Goal: Task Accomplishment & Management: Complete application form

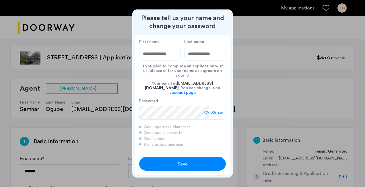
click at [153, 61] on input "First name" at bounding box center [160, 54] width 42 height 14
type input "*******"
click at [182, 161] on span "Save" at bounding box center [183, 164] width 10 height 7
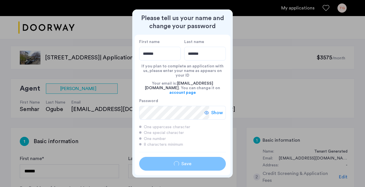
type input "*******"
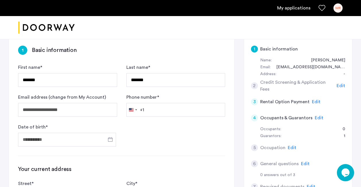
scroll to position [104, 0]
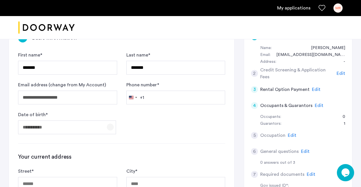
click at [111, 129] on span "Open calendar" at bounding box center [110, 127] width 14 height 14
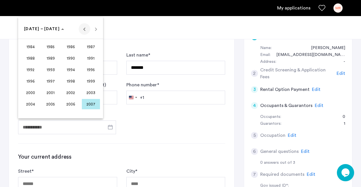
click at [85, 30] on span "Previous 24 years" at bounding box center [84, 28] width 11 height 11
click at [95, 29] on span "Next 24 years" at bounding box center [95, 28] width 11 height 11
click at [53, 55] on span "1965" at bounding box center [51, 58] width 18 height 10
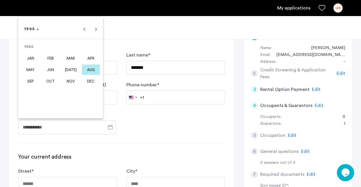
click at [33, 71] on span "MAY" at bounding box center [31, 70] width 18 height 10
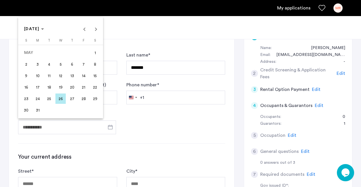
click at [47, 101] on span "25" at bounding box center [49, 99] width 10 height 10
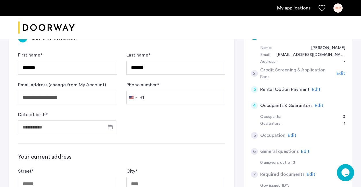
type input "**********"
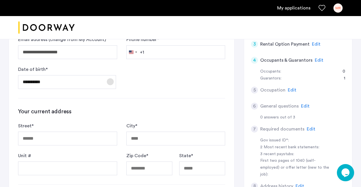
scroll to position [152, 0]
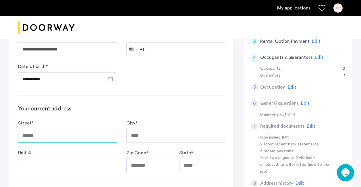
click at [85, 141] on input "Street *" at bounding box center [67, 136] width 99 height 14
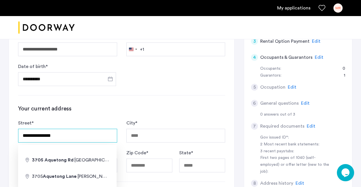
type input "**********"
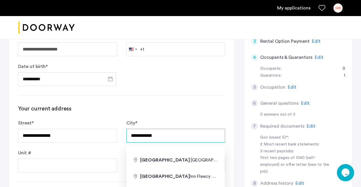
type input "**********"
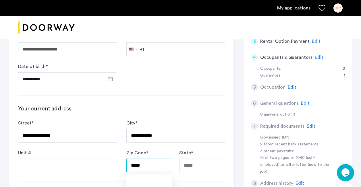
type input "*****"
type input "**********"
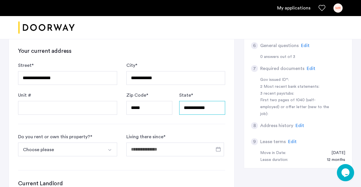
scroll to position [228, 0]
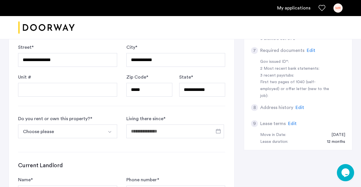
click at [67, 134] on button "Choose please" at bounding box center [61, 132] width 86 height 14
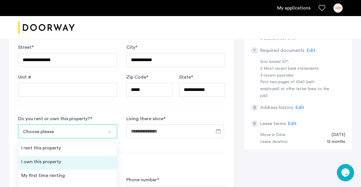
click at [52, 161] on div "I own this property" at bounding box center [41, 162] width 40 height 7
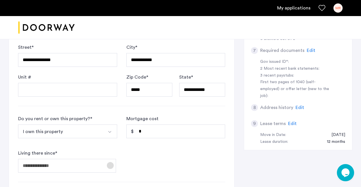
click at [113, 166] on span "Open calendar" at bounding box center [110, 166] width 14 height 14
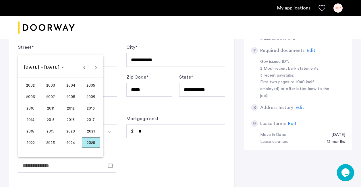
click at [95, 130] on span "2021" at bounding box center [91, 131] width 18 height 10
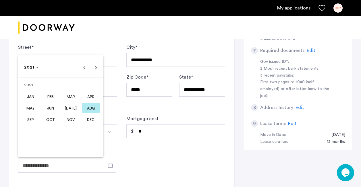
click at [86, 122] on span "DEC" at bounding box center [91, 120] width 18 height 10
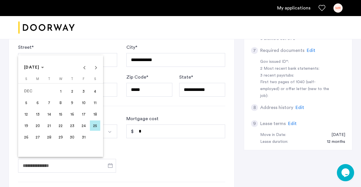
click at [37, 107] on span "6" at bounding box center [37, 103] width 10 height 10
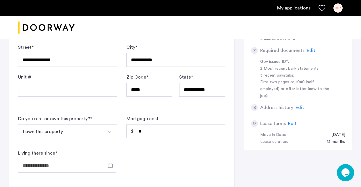
type input "**********"
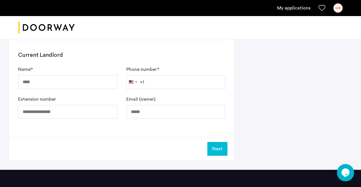
scroll to position [377, 0]
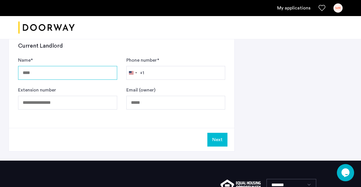
click at [65, 72] on input "Name *" at bounding box center [67, 73] width 99 height 14
type input "**********"
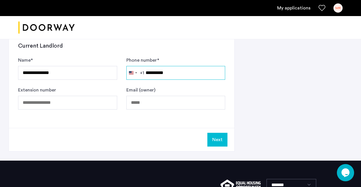
type input "**********"
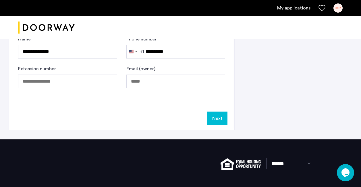
scroll to position [383, 0]
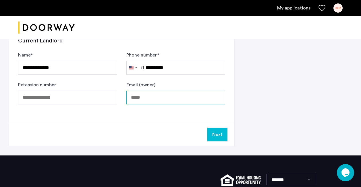
click at [173, 99] on input "Email (owner)" at bounding box center [175, 98] width 99 height 14
type input "**********"
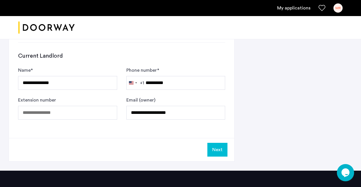
scroll to position [366, 0]
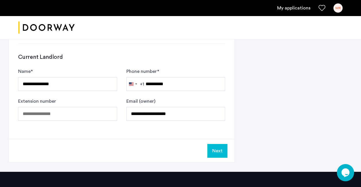
click at [215, 149] on button "Next" at bounding box center [217, 151] width 20 height 14
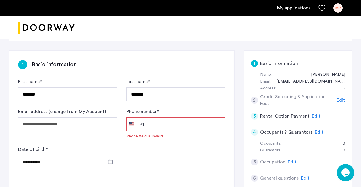
scroll to position [68, 0]
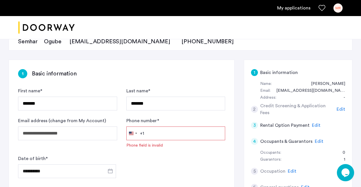
click at [156, 137] on input "Phone number *" at bounding box center [175, 134] width 99 height 14
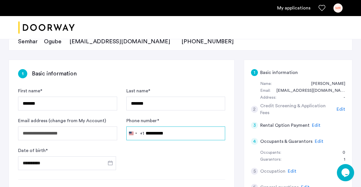
type input "**********"
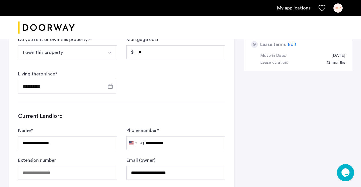
scroll to position [349, 0]
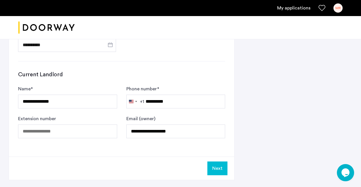
click at [213, 169] on button "Next" at bounding box center [217, 169] width 20 height 14
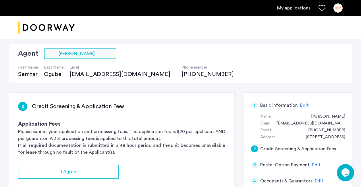
scroll to position [81, 0]
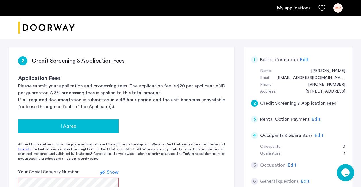
click at [71, 131] on button "I Agree" at bounding box center [68, 127] width 101 height 14
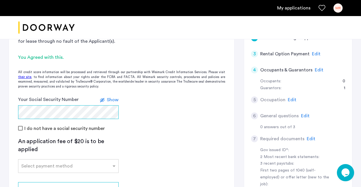
scroll to position [196, 0]
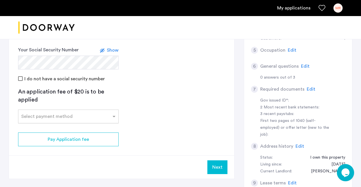
click at [107, 115] on div at bounding box center [68, 114] width 100 height 7
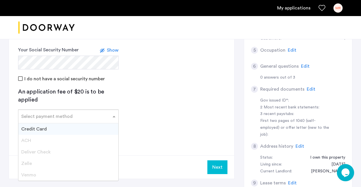
click at [95, 126] on div "Credit Card" at bounding box center [68, 129] width 100 height 11
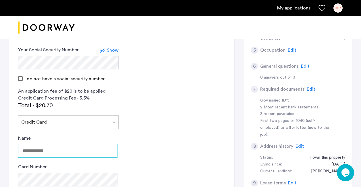
click at [87, 151] on input "Name" at bounding box center [67, 151] width 99 height 14
type input "**********"
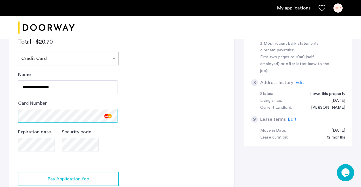
scroll to position [291, 0]
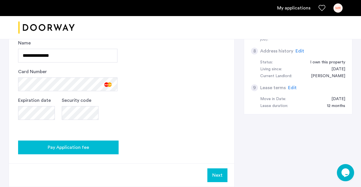
click at [95, 151] on div "Pay Application fee" at bounding box center [68, 147] width 91 height 7
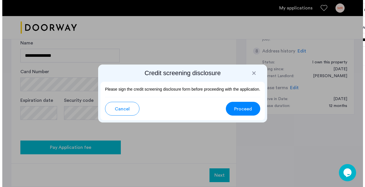
scroll to position [0, 0]
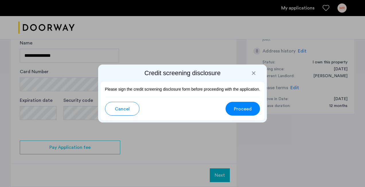
click at [253, 111] on button "Proceed" at bounding box center [243, 109] width 34 height 14
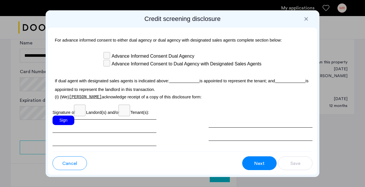
scroll to position [1835, 0]
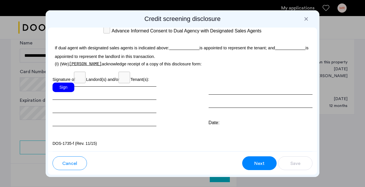
click at [63, 89] on div "Sign" at bounding box center [64, 87] width 22 height 9
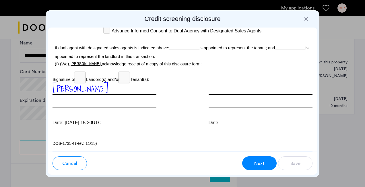
click at [229, 105] on div at bounding box center [261, 95] width 104 height 25
click at [252, 161] on button "Next" at bounding box center [259, 164] width 34 height 14
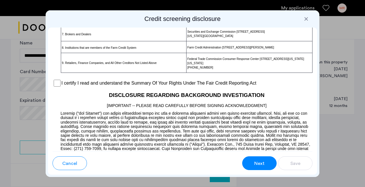
scroll to position [490, 0]
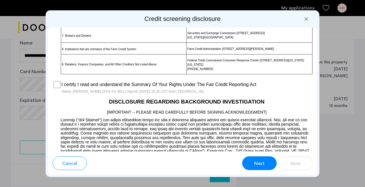
click at [258, 163] on span "Next" at bounding box center [260, 163] width 10 height 7
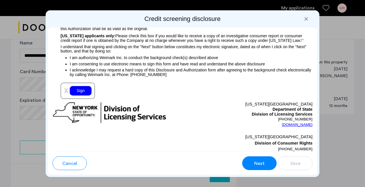
scroll to position [709, 0]
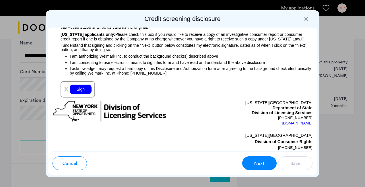
click at [258, 163] on span "Next" at bounding box center [260, 163] width 10 height 7
click at [83, 89] on div "Sign" at bounding box center [81, 89] width 22 height 9
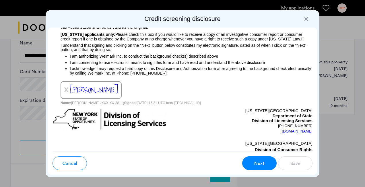
click at [250, 162] on button "Next" at bounding box center [259, 164] width 34 height 14
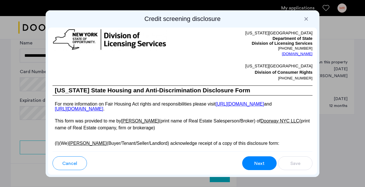
scroll to position [1146, 0]
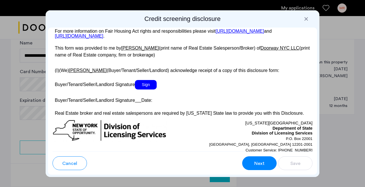
click at [147, 90] on span "Sign" at bounding box center [146, 84] width 22 height 9
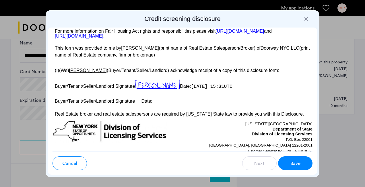
click at [297, 161] on span "Save" at bounding box center [296, 163] width 10 height 7
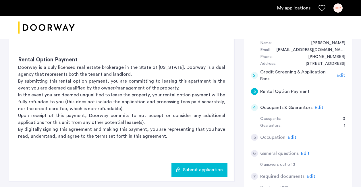
scroll to position [108, 0]
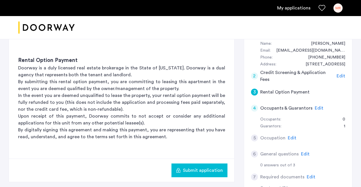
click at [206, 169] on span "Submit application" at bounding box center [203, 170] width 40 height 7
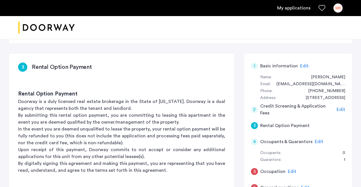
scroll to position [79, 0]
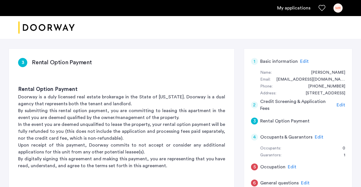
click at [290, 137] on h5 "Occupants & Guarantors" at bounding box center [286, 137] width 52 height 7
click at [316, 137] on span "Edit" at bounding box center [319, 137] width 9 height 5
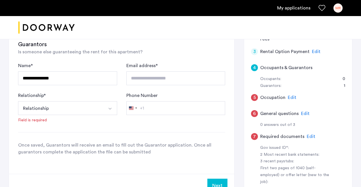
scroll to position [160, 0]
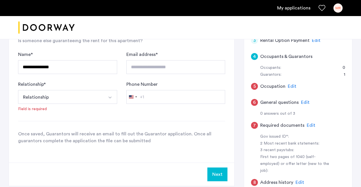
click at [61, 99] on button "Relationship" at bounding box center [61, 97] width 86 height 14
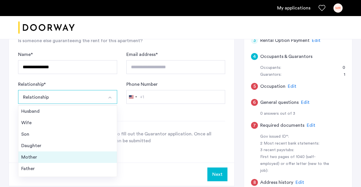
click at [43, 158] on div "Mother" at bounding box center [67, 157] width 93 height 7
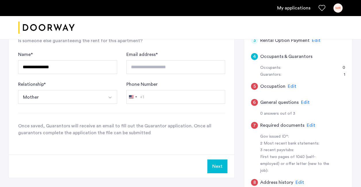
click at [74, 98] on button "Mother" at bounding box center [61, 97] width 86 height 14
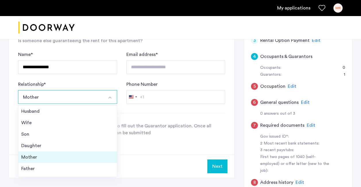
click at [37, 156] on div "Mother" at bounding box center [67, 157] width 93 height 7
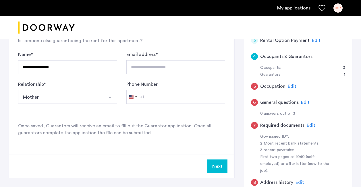
click at [121, 109] on div "**********" at bounding box center [121, 82] width 207 height 62
click at [215, 165] on button "Next" at bounding box center [217, 167] width 20 height 14
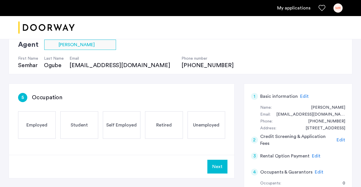
scroll to position [47, 0]
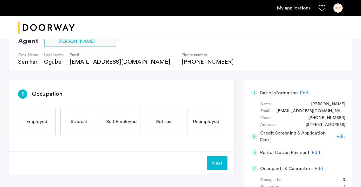
click at [166, 118] on div "Retired" at bounding box center [164, 122] width 38 height 28
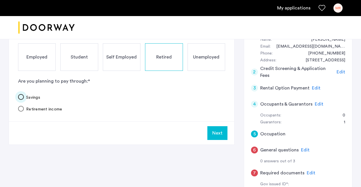
scroll to position [130, 0]
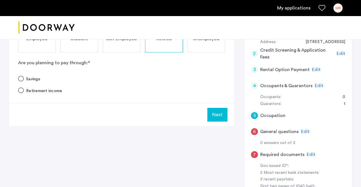
click at [215, 116] on button "Next" at bounding box center [217, 115] width 20 height 14
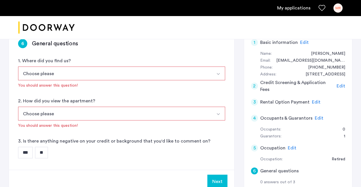
scroll to position [106, 0]
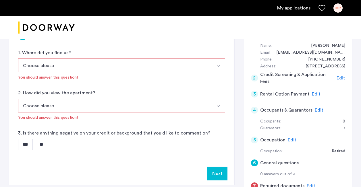
click at [204, 68] on button "Choose please" at bounding box center [115, 66] width 194 height 14
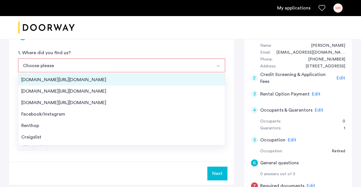
click at [109, 77] on div "[DOMAIN_NAME][URL][DOMAIN_NAME]" at bounding box center [121, 79] width 201 height 7
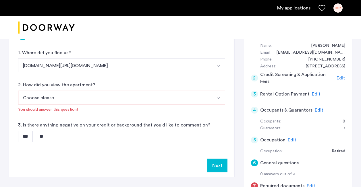
click at [104, 97] on button "Choose please" at bounding box center [115, 98] width 194 height 14
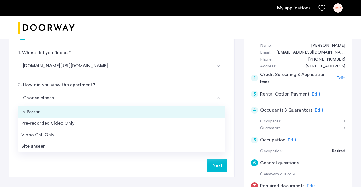
click at [98, 110] on div "In-Person" at bounding box center [121, 112] width 201 height 7
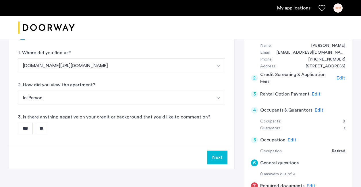
click at [48, 127] on input "**" at bounding box center [41, 128] width 13 height 11
click at [213, 159] on button "Next" at bounding box center [217, 158] width 20 height 14
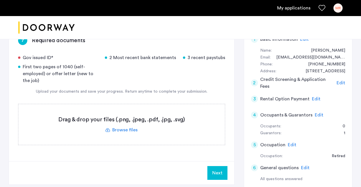
scroll to position [111, 0]
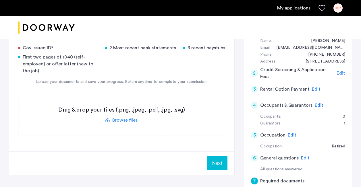
click at [124, 121] on label at bounding box center [121, 115] width 207 height 41
click at [0, 0] on input "file" at bounding box center [0, 0] width 0 height 0
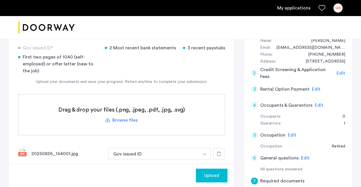
click at [132, 120] on label at bounding box center [121, 115] width 207 height 41
click at [0, 0] on input "file" at bounding box center [0, 0] width 0 height 0
click at [220, 155] on icon at bounding box center [219, 154] width 5 height 5
click at [205, 152] on button "button" at bounding box center [205, 153] width 12 height 11
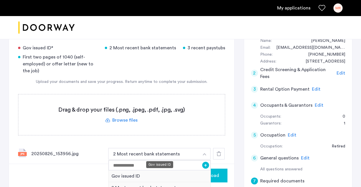
click at [135, 174] on div "Gov issued ID" at bounding box center [160, 177] width 102 height 12
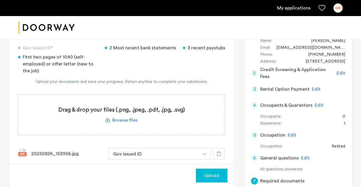
click at [126, 121] on label at bounding box center [121, 115] width 207 height 41
click at [0, 0] on input "file" at bounding box center [0, 0] width 0 height 0
click at [204, 173] on span "Upload" at bounding box center [211, 175] width 15 height 7
click at [208, 153] on button "button" at bounding box center [205, 153] width 12 height 11
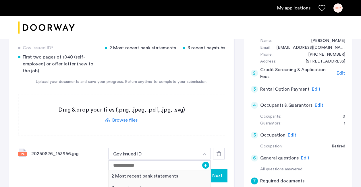
click at [173, 140] on div "Gov issued ID* 2 Most recent bank statements 3 recent paystubs First two pages …" at bounding box center [121, 117] width 207 height 144
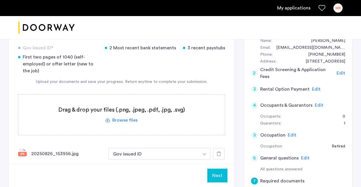
click at [204, 152] on button "button" at bounding box center [205, 153] width 12 height 11
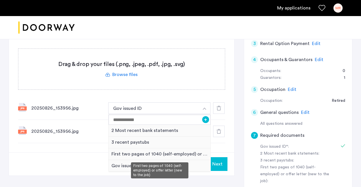
scroll to position [157, 0]
click at [186, 153] on div "First two pages of 1040 (self-employed) or offer letter (new to the job)" at bounding box center [160, 154] width 102 height 12
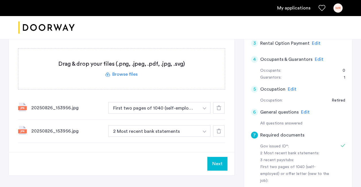
click at [204, 110] on button "button" at bounding box center [205, 107] width 12 height 11
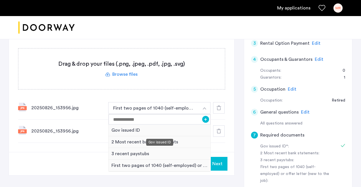
click at [186, 131] on div "Gov issued ID" at bounding box center [160, 131] width 102 height 12
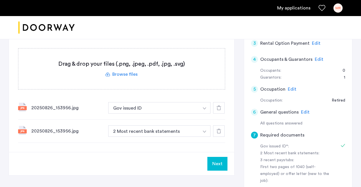
click at [205, 110] on img "button" at bounding box center [204, 108] width 3 height 2
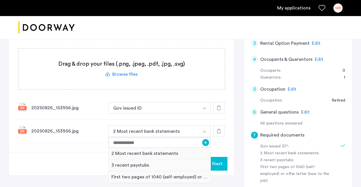
click at [217, 131] on use at bounding box center [219, 131] width 5 height 5
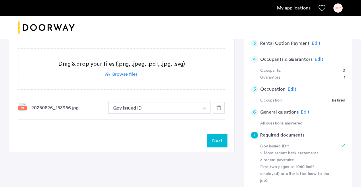
click at [206, 109] on img "button" at bounding box center [204, 108] width 3 height 2
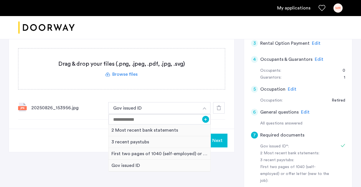
click at [158, 97] on div "20250826_153956.jpg Gov issued ID + 2 Most recent bank statements 3 recent pays…" at bounding box center [121, 108] width 207 height 23
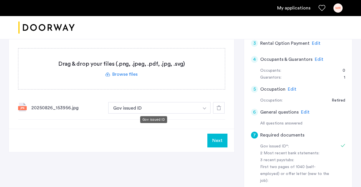
click at [145, 108] on button "Gov issued ID" at bounding box center [153, 107] width 91 height 11
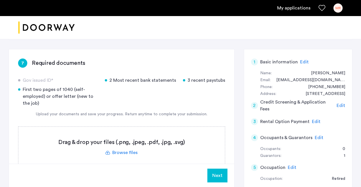
scroll to position [78, 0]
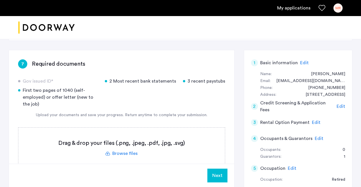
click at [41, 98] on div "First two pages of 1040 (self-employed) or offer letter (new to the job)" at bounding box center [58, 97] width 80 height 21
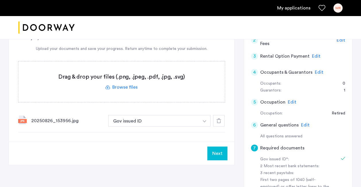
scroll to position [148, 0]
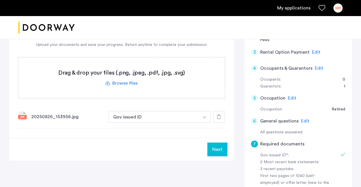
click at [131, 83] on label at bounding box center [121, 77] width 207 height 41
click at [0, 0] on input "file" at bounding box center [0, 0] width 0 height 0
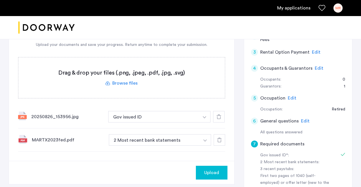
click at [206, 119] on img "button" at bounding box center [204, 117] width 3 height 2
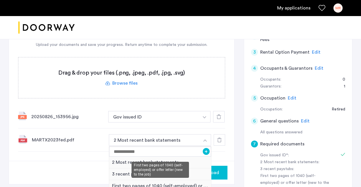
click at [184, 185] on div "First two pages of 1040 (self-employed) or offer letter (new to the job)" at bounding box center [160, 186] width 102 height 12
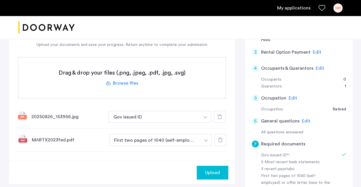
click at [124, 84] on label at bounding box center [121, 77] width 207 height 41
click at [0, 0] on input "file" at bounding box center [0, 0] width 0 height 0
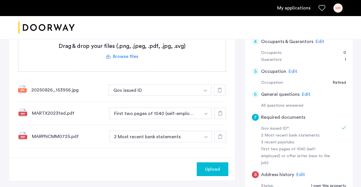
scroll to position [198, 0]
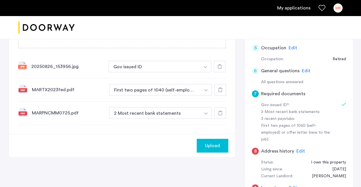
click at [207, 72] on button "button" at bounding box center [206, 66] width 12 height 11
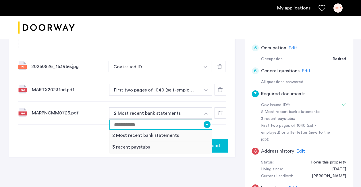
click at [188, 125] on input at bounding box center [160, 125] width 103 height 10
type input "*"
type input "**********"
click at [102, 123] on div "**********" at bounding box center [122, 113] width 208 height 23
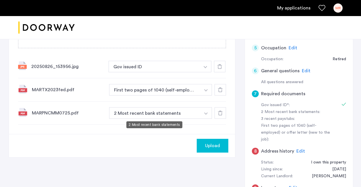
click at [134, 109] on button "2 Most recent bank statements" at bounding box center [154, 112] width 91 height 11
click at [134, 113] on button "2 Most recent bank statements" at bounding box center [154, 112] width 91 height 11
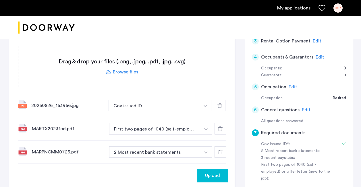
scroll to position [144, 0]
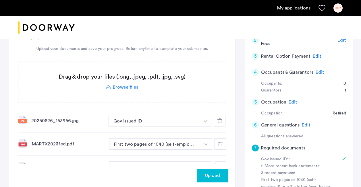
click at [131, 87] on label at bounding box center [121, 81] width 207 height 41
click at [0, 0] on input "file" at bounding box center [0, 0] width 0 height 0
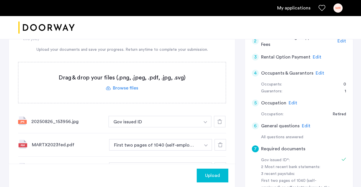
scroll to position [137, 0]
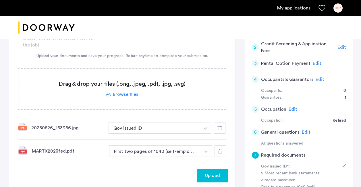
click at [124, 94] on label at bounding box center [121, 89] width 207 height 41
click at [0, 0] on input "file" at bounding box center [0, 0] width 0 height 0
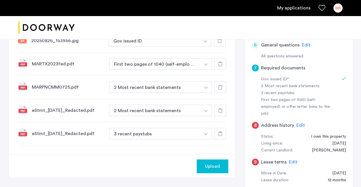
scroll to position [228, 0]
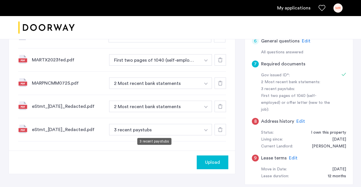
click at [183, 130] on button "3 recent paystubs" at bounding box center [154, 129] width 91 height 11
click at [206, 38] on img "button" at bounding box center [205, 37] width 3 height 2
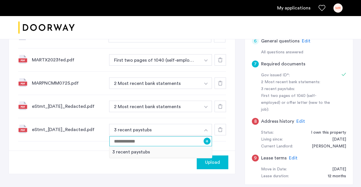
click at [186, 140] on input at bounding box center [160, 141] width 103 height 10
type input "**********"
click at [207, 140] on button "+" at bounding box center [207, 141] width 7 height 7
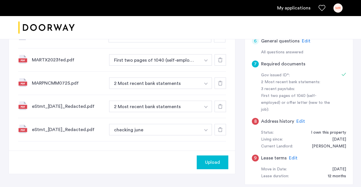
click at [205, 43] on button "button" at bounding box center [206, 36] width 12 height 11
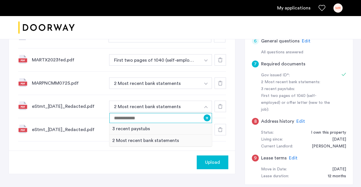
click at [165, 119] on input at bounding box center [160, 118] width 103 height 10
type input "**********"
click at [207, 118] on button "+" at bounding box center [207, 118] width 7 height 7
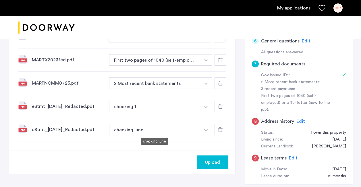
click at [152, 131] on button "checking june" at bounding box center [154, 129] width 91 height 11
click at [205, 38] on img "button" at bounding box center [205, 37] width 3 height 2
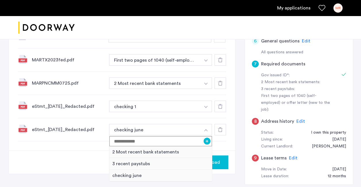
click at [178, 141] on input at bounding box center [160, 141] width 103 height 10
type input "**********"
click at [207, 140] on button "+" at bounding box center [207, 141] width 7 height 7
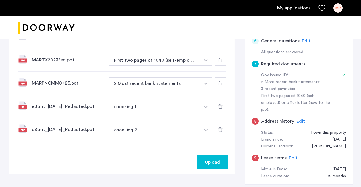
click at [205, 38] on img "button" at bounding box center [205, 37] width 3 height 2
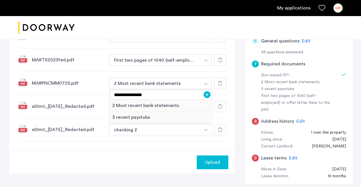
click at [205, 84] on img "button" at bounding box center [205, 84] width 3 height 2
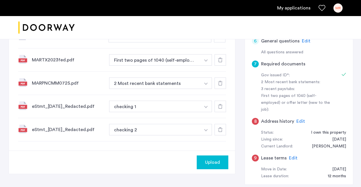
click at [205, 38] on img "button" at bounding box center [205, 37] width 3 height 2
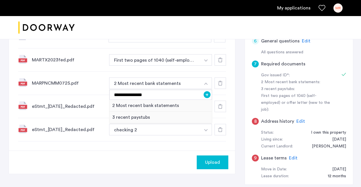
click at [207, 95] on button "+" at bounding box center [207, 94] width 7 height 7
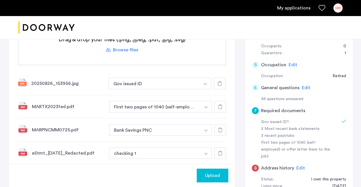
scroll to position [229, 0]
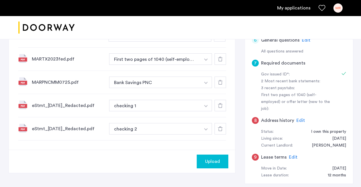
click at [206, 38] on img "button" at bounding box center [205, 36] width 3 height 2
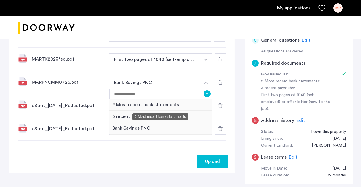
click at [187, 106] on div "2 Most recent bank statements" at bounding box center [160, 105] width 103 height 12
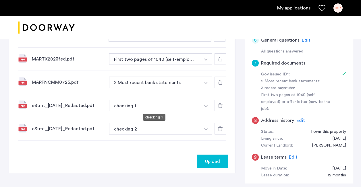
click at [190, 106] on button "checking 1" at bounding box center [154, 105] width 91 height 11
click at [204, 38] on img "button" at bounding box center [205, 36] width 3 height 2
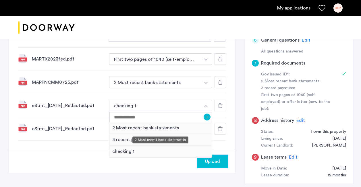
click at [179, 130] on div "2 Most recent bank statements" at bounding box center [160, 128] width 103 height 12
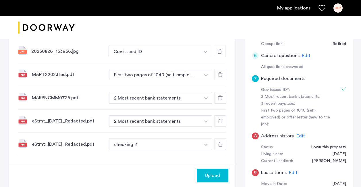
scroll to position [230, 0]
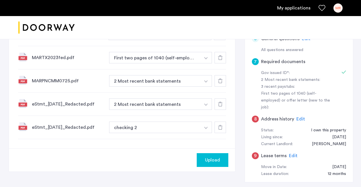
click at [209, 158] on span "Upload" at bounding box center [212, 160] width 15 height 7
click at [218, 161] on button "Next" at bounding box center [218, 160] width 20 height 14
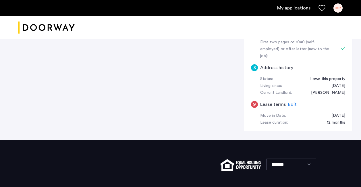
scroll to position [154, 0]
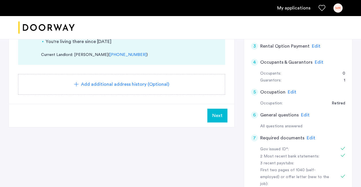
click at [219, 110] on button "Next" at bounding box center [217, 116] width 20 height 14
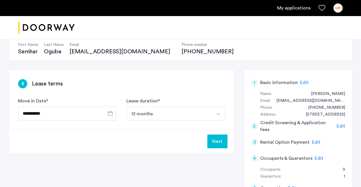
scroll to position [68, 0]
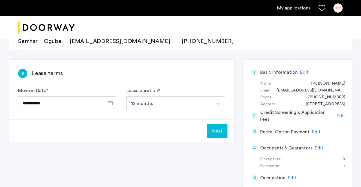
click at [218, 132] on button "Next" at bounding box center [217, 131] width 20 height 14
